Goal: Information Seeking & Learning: Check status

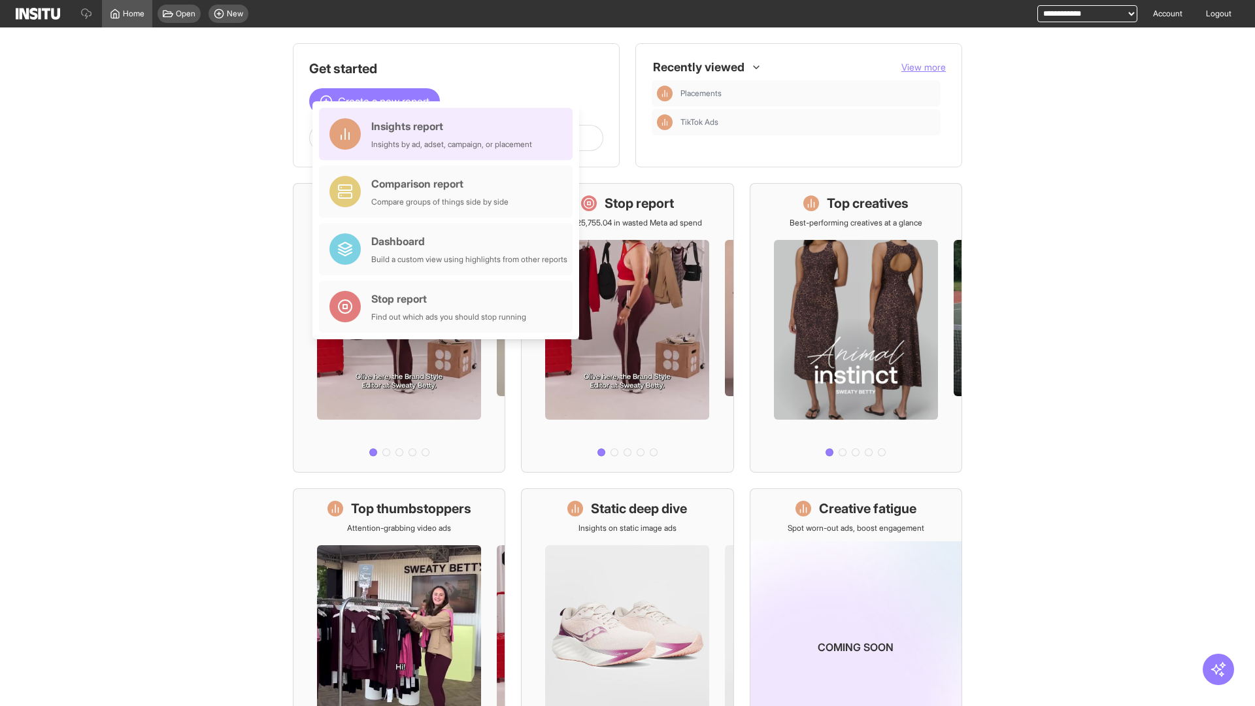
click at [449, 134] on div "Insights report Insights by ad, adset, campaign, or placement" at bounding box center [451, 133] width 161 height 31
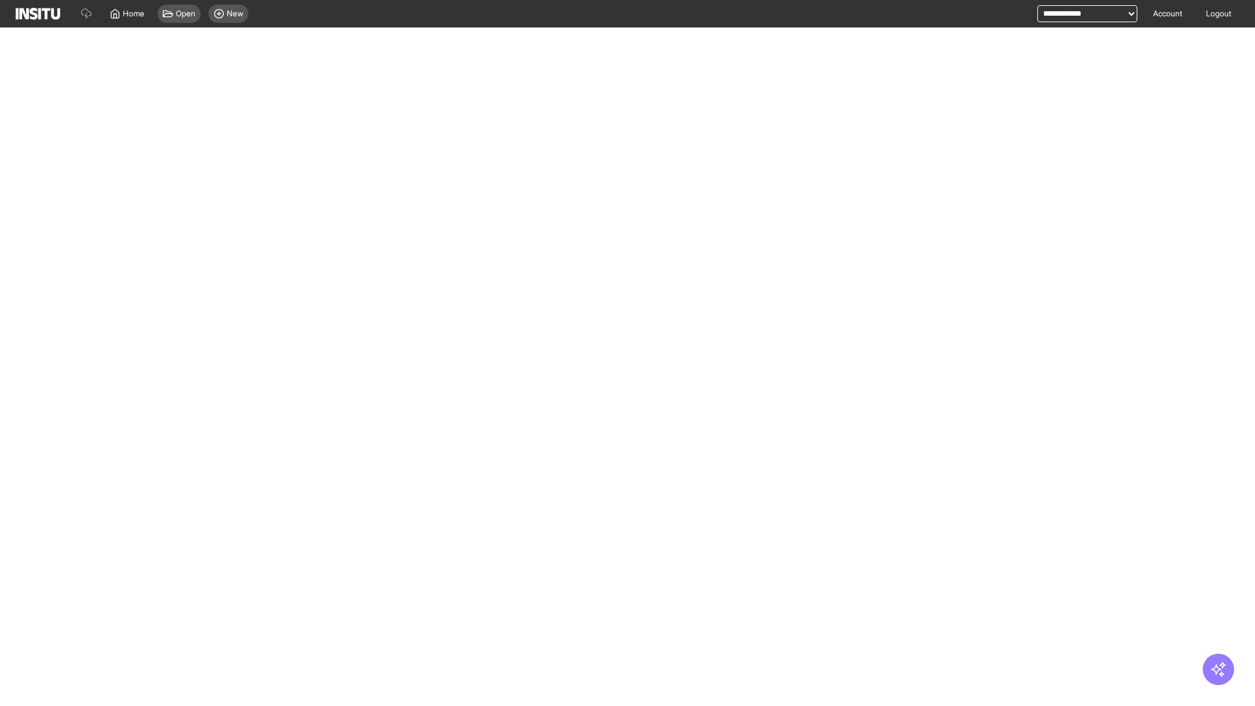
select select "**"
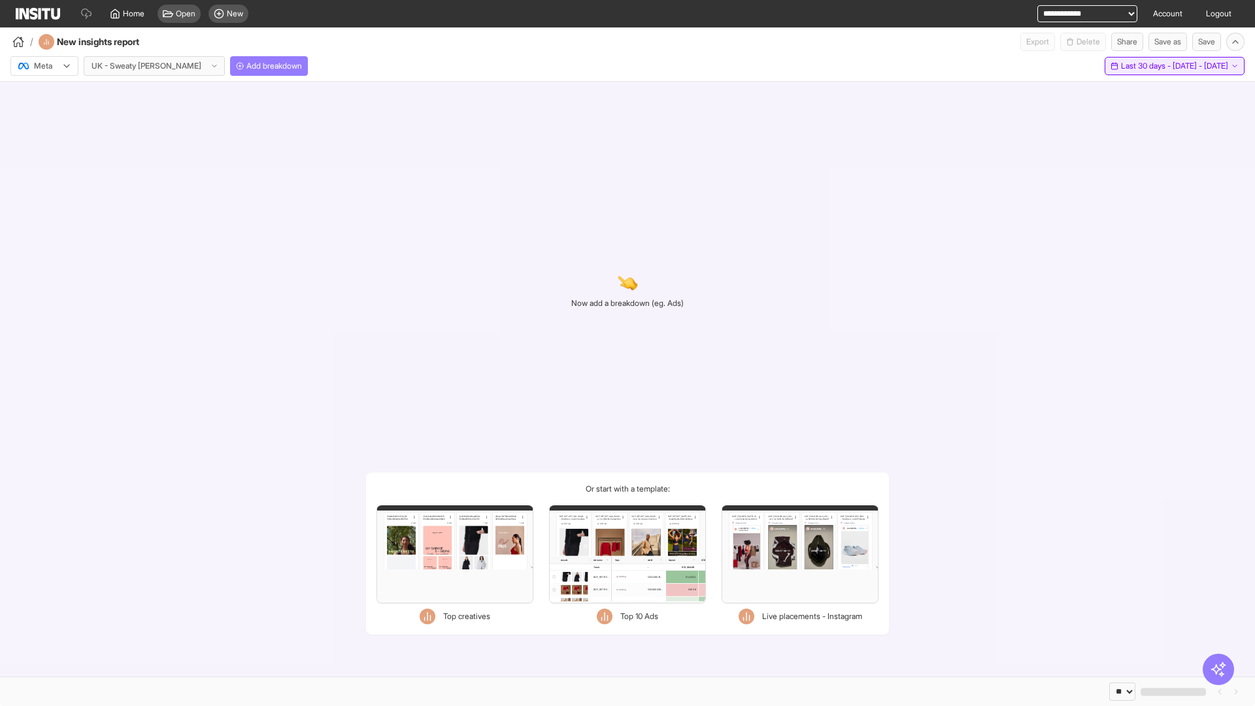
click at [1147, 66] on span "Last 30 days - [DATE] - [DATE]" at bounding box center [1174, 66] width 107 height 10
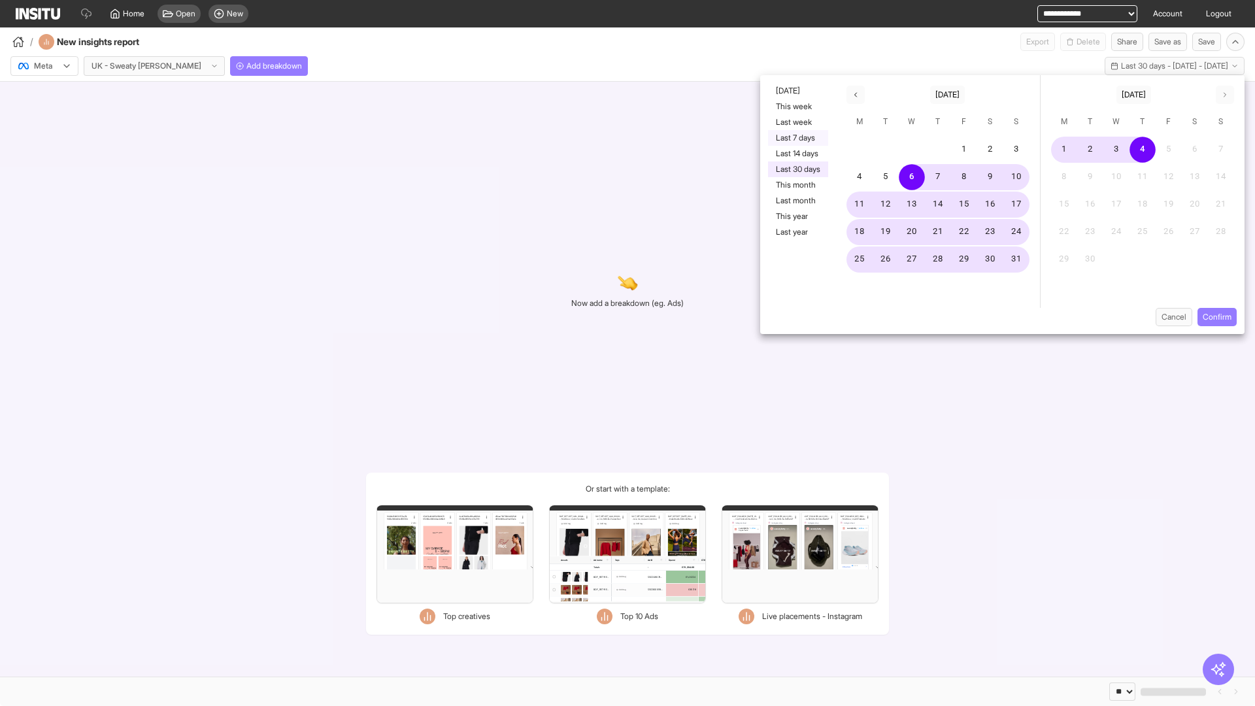
click at [797, 138] on button "Last 7 days" at bounding box center [798, 138] width 60 height 16
